Goal: Find specific page/section: Find specific page/section

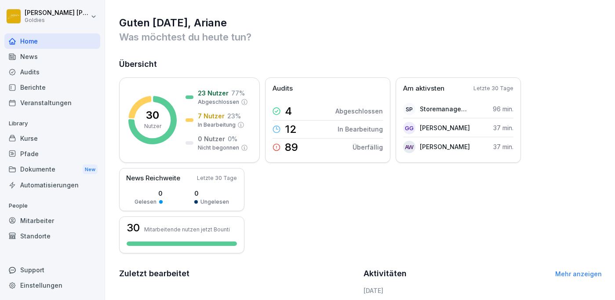
click at [32, 82] on div "Berichte" at bounding box center [52, 87] width 96 height 15
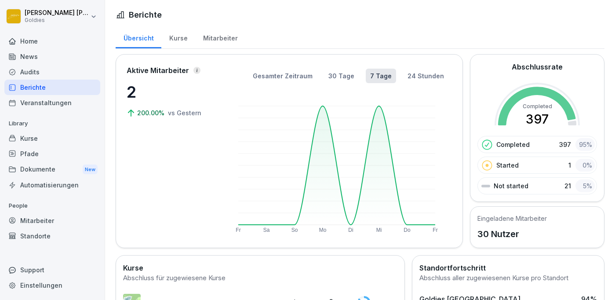
click at [34, 70] on div "Audits" at bounding box center [52, 71] width 96 height 15
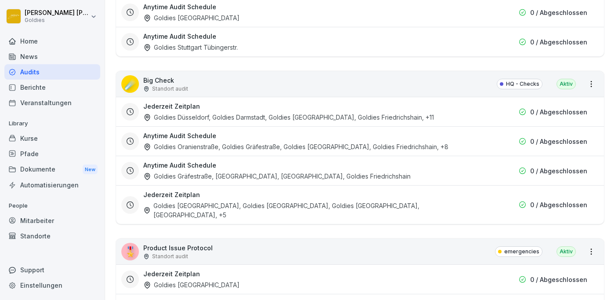
scroll to position [1190, 0]
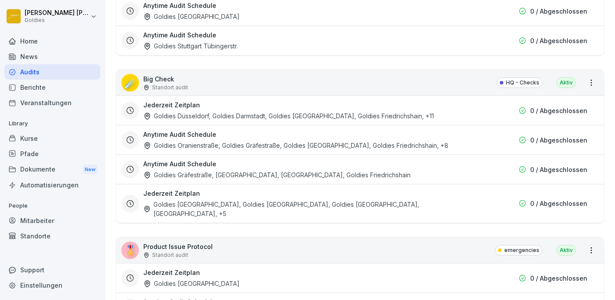
click at [590, 84] on html "[PERSON_NAME] Goldies Home News Audits Berichte Veranstaltungen Library Kurse P…" at bounding box center [307, 150] width 615 height 300
click at [0, 0] on link "Alle Berichte ansehen" at bounding box center [0, 0] width 0 height 0
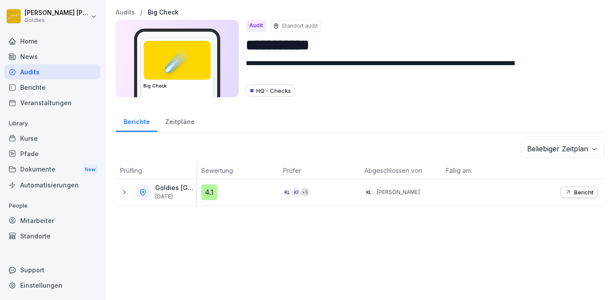
click at [124, 191] on icon at bounding box center [123, 192] width 7 height 7
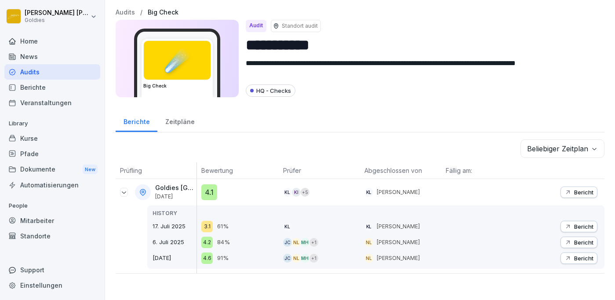
click at [134, 121] on div "Berichte" at bounding box center [137, 120] width 42 height 22
click at [129, 128] on div "Berichte" at bounding box center [137, 120] width 42 height 22
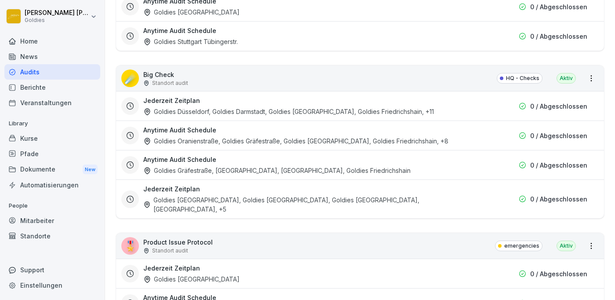
scroll to position [1196, 0]
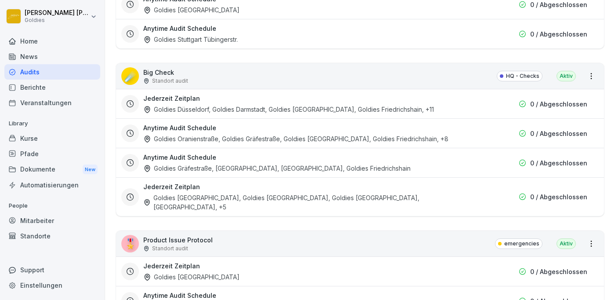
click at [592, 79] on html "[PERSON_NAME] Goldies Home News Audits Berichte Veranstaltungen Library Kurse P…" at bounding box center [307, 150] width 615 height 300
click at [0, 0] on link "Alle Berichte ansehen" at bounding box center [0, 0] width 0 height 0
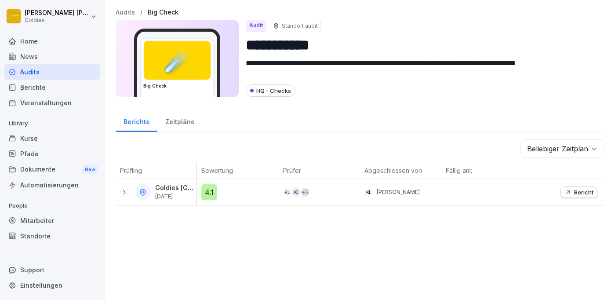
click at [22, 69] on div "Audits" at bounding box center [52, 71] width 96 height 15
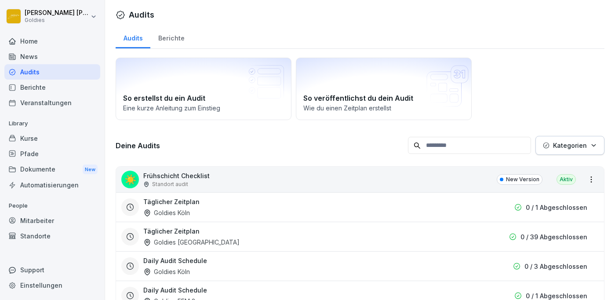
click at [167, 37] on div "Berichte" at bounding box center [171, 37] width 42 height 22
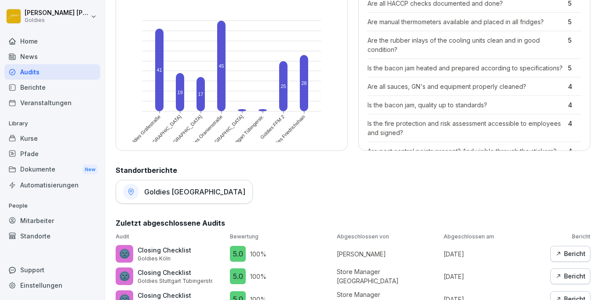
scroll to position [291, 0]
click at [175, 193] on h1 "Goldies [GEOGRAPHIC_DATA]" at bounding box center [194, 192] width 101 height 9
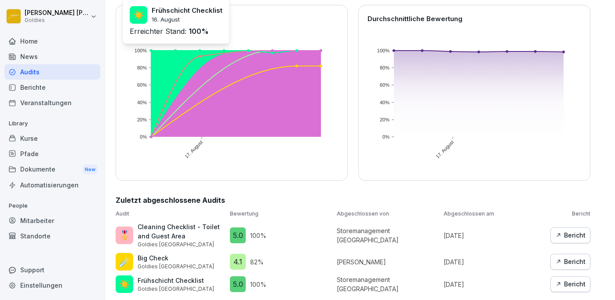
scroll to position [100, 0]
